Goal: Obtain resource: Download file/media

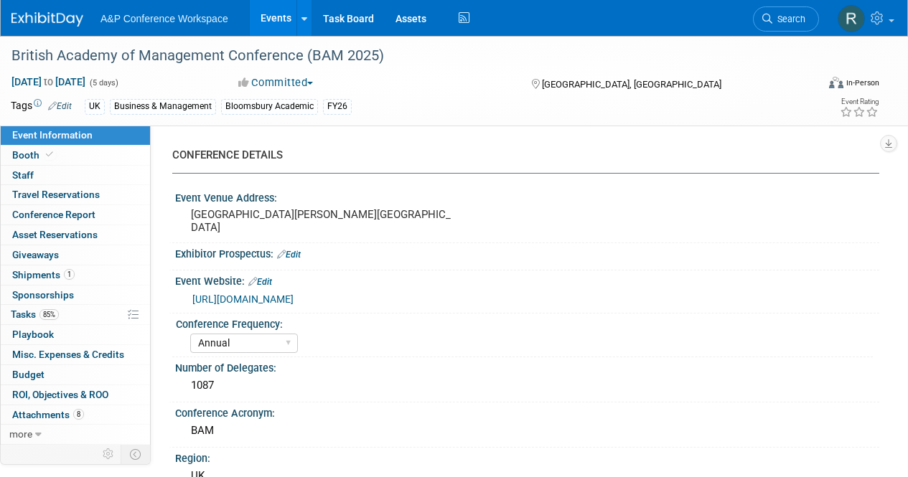
select select "Annual"
select select "Level 2"
select select "In-Person Booth"
select select "Business & Management"
select select "Bloomsbury Academic"
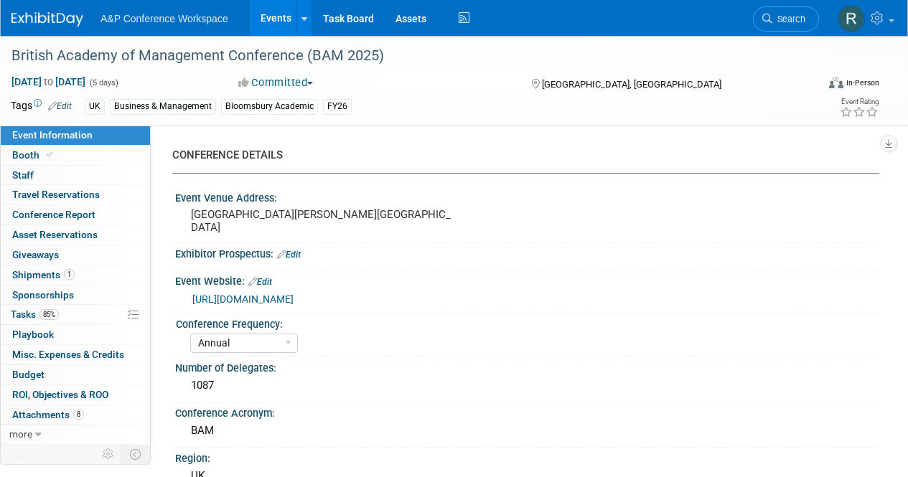
select select "[PERSON_NAME]"
select select "Networking/Commissioning"
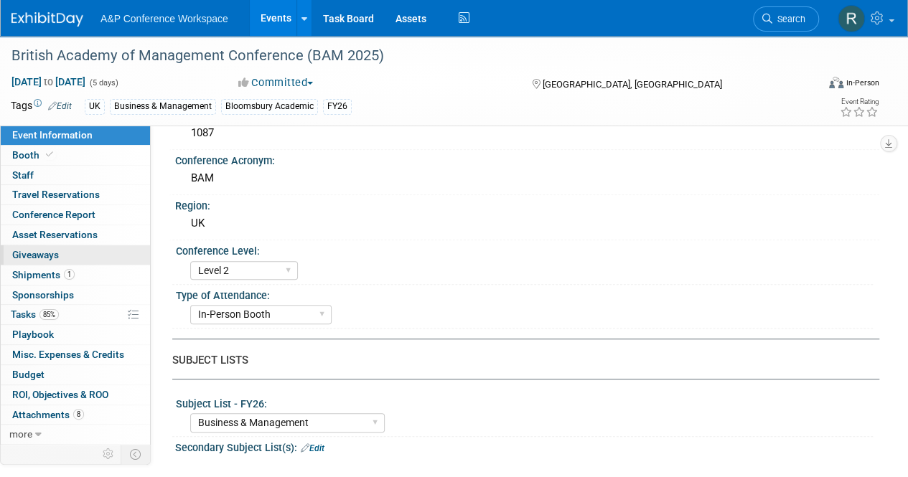
scroll to position [287, 0]
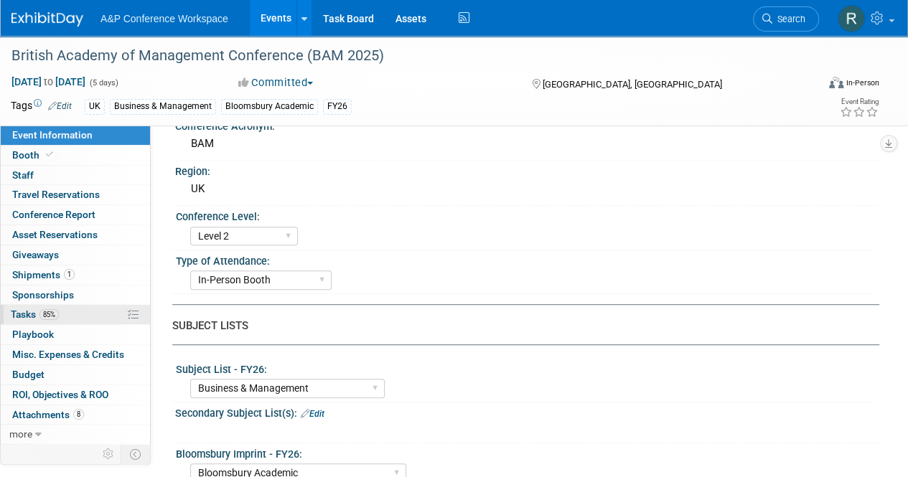
click at [37, 316] on span "Tasks 85%" at bounding box center [35, 313] width 48 height 11
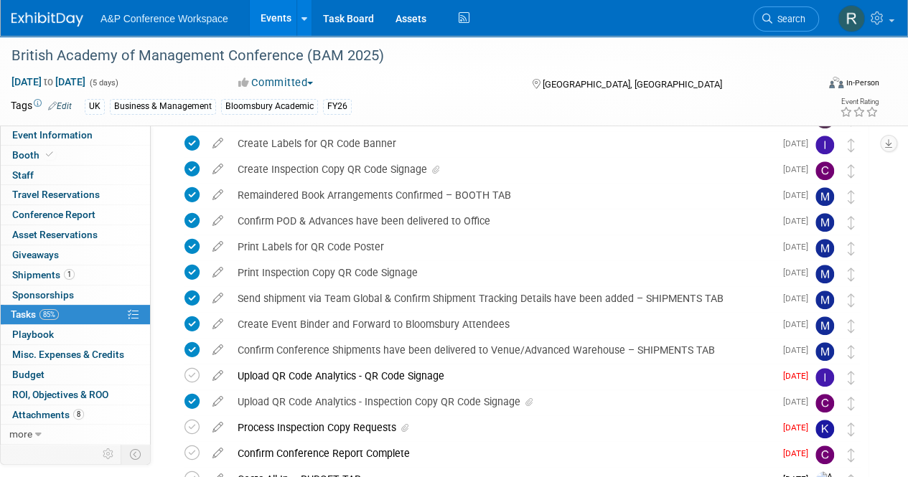
scroll to position [494, 0]
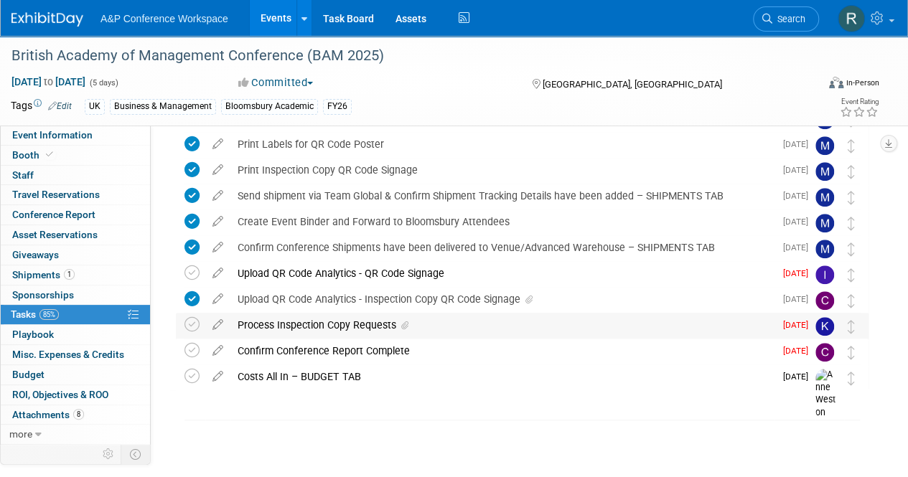
click at [398, 326] on span at bounding box center [402, 326] width 12 height 10
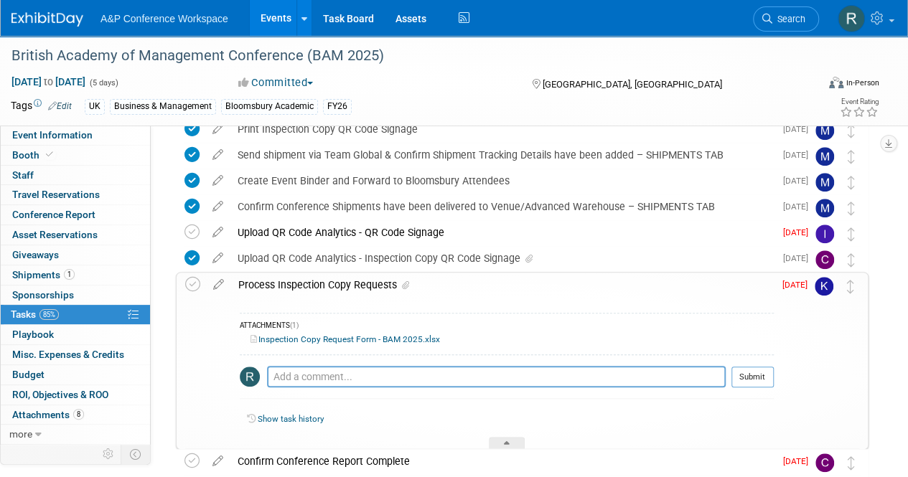
scroll to position [565, 0]
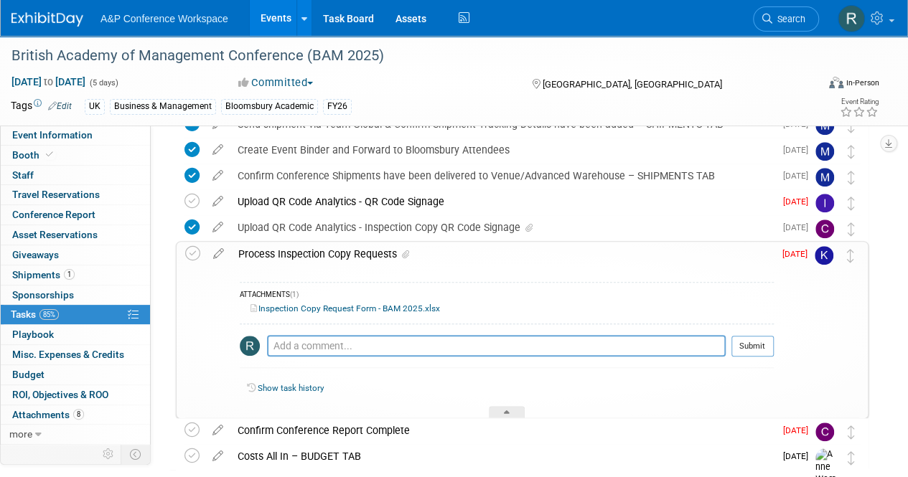
click at [386, 307] on link "Inspection Copy Request Form - BAM 2025.xlsx" at bounding box center [344, 308] width 189 height 10
